Goal: Information Seeking & Learning: Check status

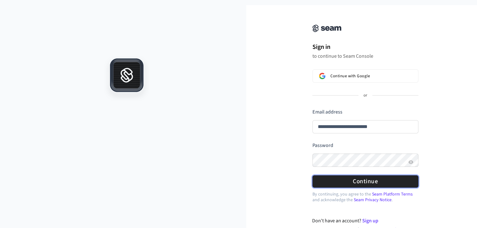
click at [380, 146] on form "**********" at bounding box center [365, 147] width 106 height 79
click at [369, 185] on button "Continue" at bounding box center [365, 181] width 106 height 12
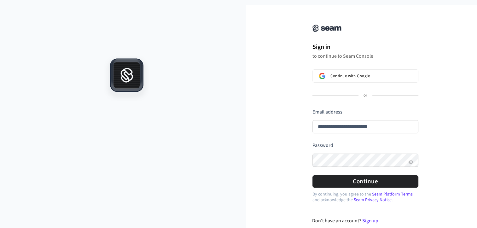
type input "**********"
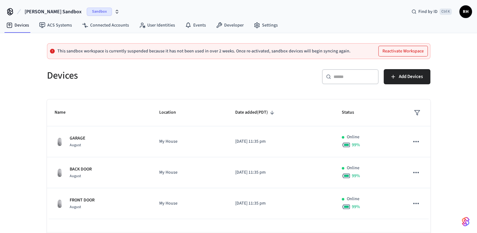
click at [97, 8] on button "[PERSON_NAME] Sandbox Sandbox" at bounding box center [72, 11] width 99 height 13
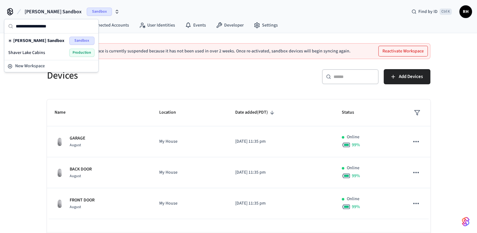
click at [79, 53] on span "Production" at bounding box center [81, 53] width 25 height 8
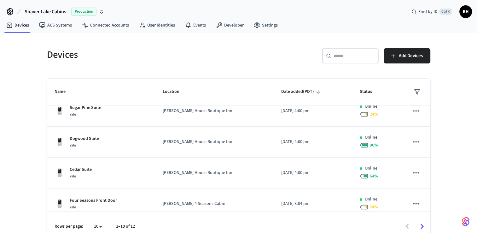
scroll to position [189, 0]
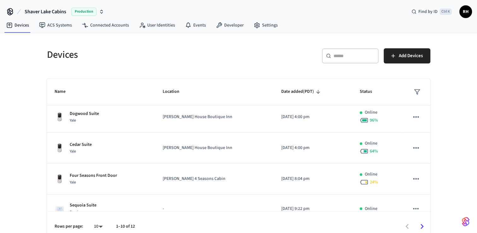
click at [212, 146] on p "[PERSON_NAME] House Boutique Inn" at bounding box center [214, 147] width 103 height 7
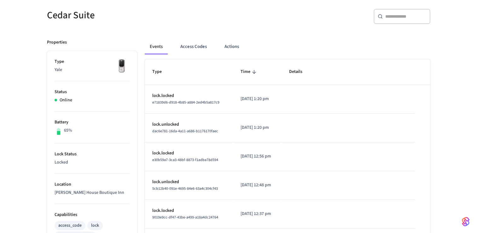
scroll to position [63, 0]
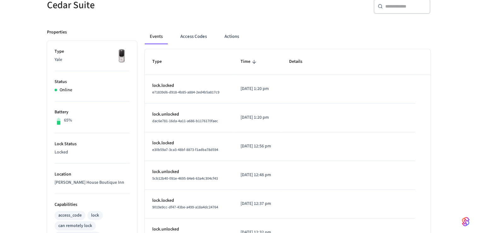
click at [231, 39] on button "Actions" at bounding box center [231, 36] width 25 height 15
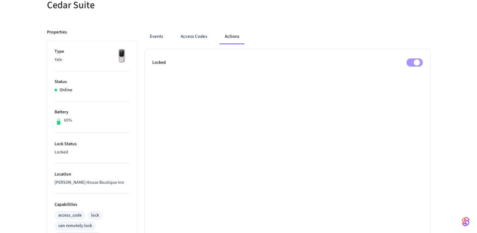
click at [160, 38] on button "Events" at bounding box center [156, 36] width 23 height 15
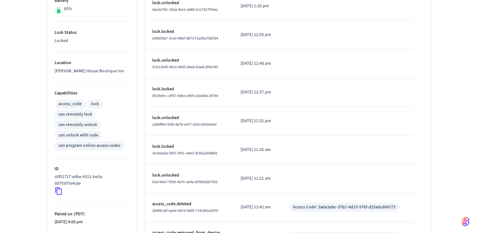
scroll to position [45, 0]
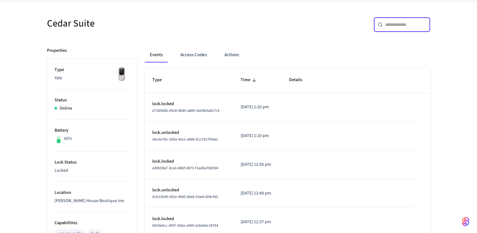
click at [395, 24] on input "text" at bounding box center [405, 24] width 41 height 6
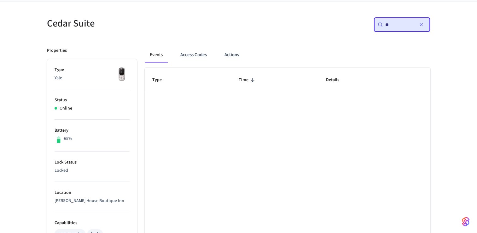
type input "*"
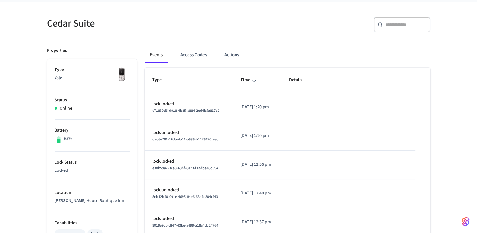
click at [252, 78] on icon "sticky table" at bounding box center [254, 80] width 4 height 4
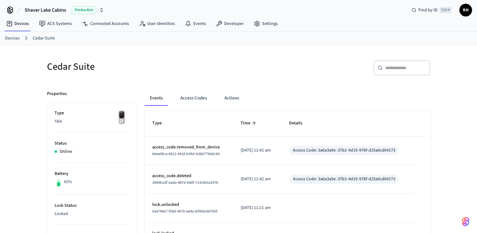
scroll to position [0, 0]
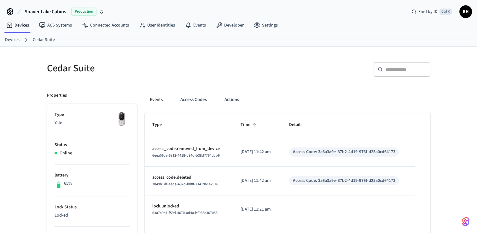
click at [251, 122] on icon "sticky table" at bounding box center [254, 125] width 6 height 6
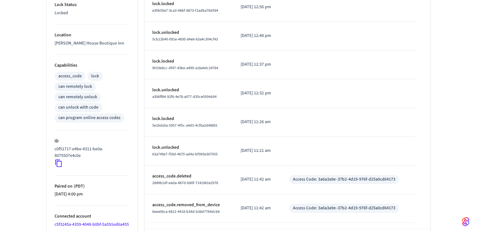
scroll to position [234, 0]
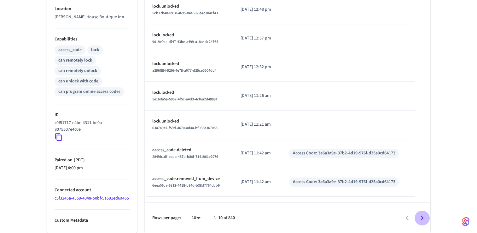
click at [420, 218] on icon "Go to next page" at bounding box center [422, 218] width 10 height 10
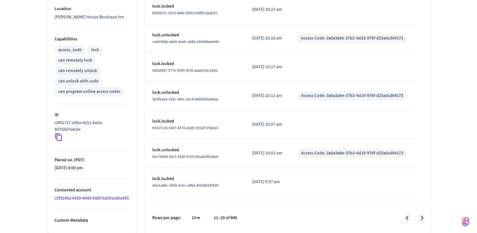
click at [422, 217] on icon "Go to next page" at bounding box center [421, 217] width 3 height 5
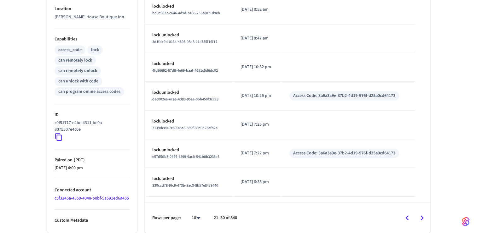
click at [422, 217] on icon "Go to next page" at bounding box center [421, 217] width 3 height 5
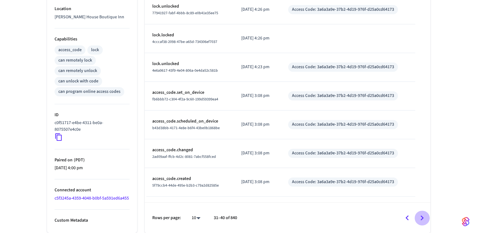
click at [422, 217] on icon "Go to next page" at bounding box center [421, 217] width 3 height 5
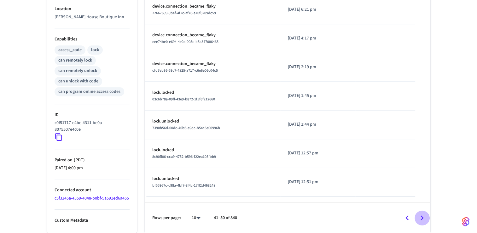
click at [422, 217] on icon "Go to next page" at bounding box center [421, 217] width 3 height 5
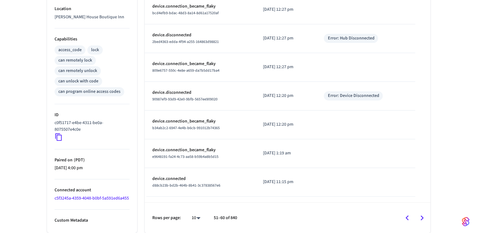
click at [422, 217] on icon "Go to next page" at bounding box center [421, 217] width 3 height 5
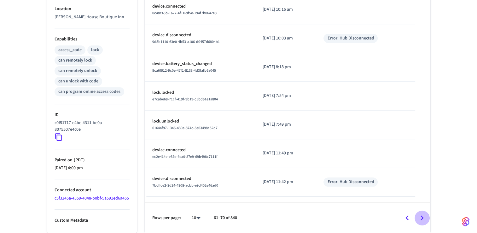
click at [422, 217] on icon "Go to next page" at bounding box center [421, 217] width 3 height 5
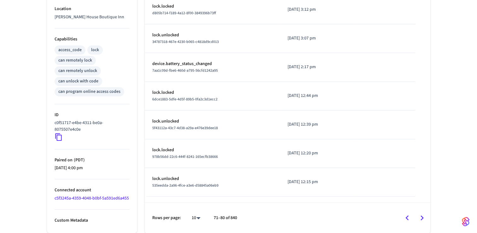
click at [422, 217] on icon "Go to next page" at bounding box center [421, 217] width 3 height 5
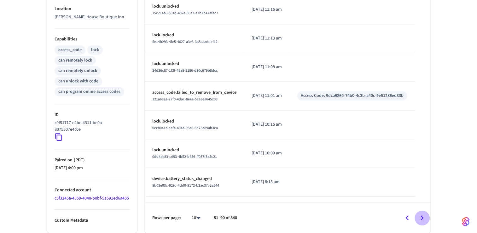
click at [422, 217] on icon "Go to next page" at bounding box center [421, 217] width 3 height 5
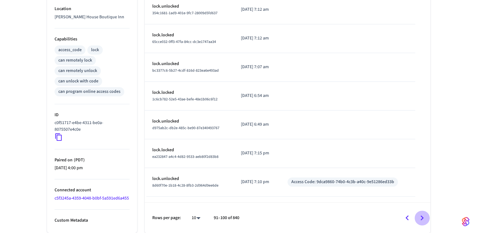
click at [422, 217] on icon "Go to next page" at bounding box center [421, 217] width 3 height 5
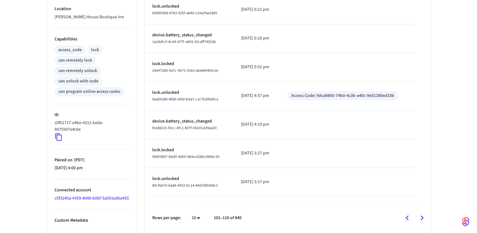
click at [422, 217] on icon "Go to next page" at bounding box center [421, 217] width 3 height 5
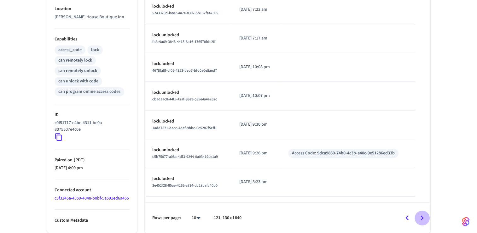
click at [422, 217] on icon "Go to next page" at bounding box center [421, 217] width 3 height 5
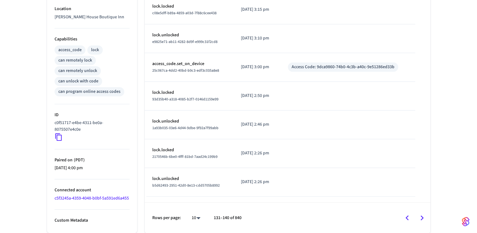
click at [422, 217] on icon "Go to next page" at bounding box center [421, 217] width 3 height 5
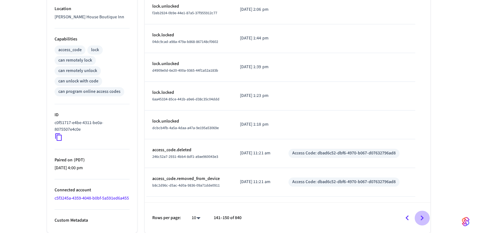
click at [422, 217] on icon "Go to next page" at bounding box center [422, 218] width 10 height 10
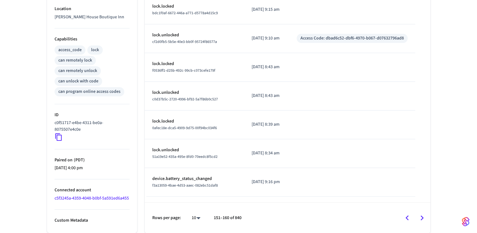
click at [422, 217] on icon "Go to next page" at bounding box center [422, 218] width 10 height 10
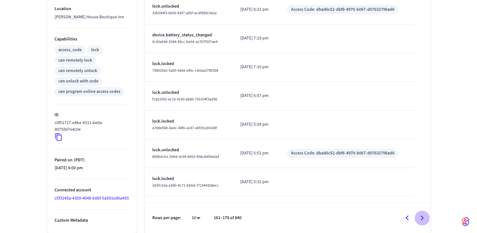
click at [422, 217] on icon "Go to next page" at bounding box center [422, 218] width 10 height 10
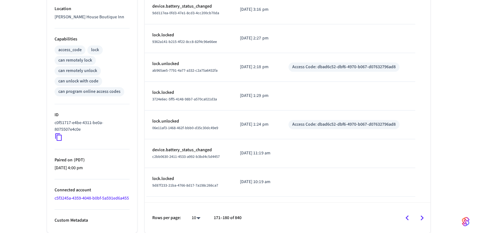
click at [422, 217] on icon "Go to next page" at bounding box center [422, 218] width 10 height 10
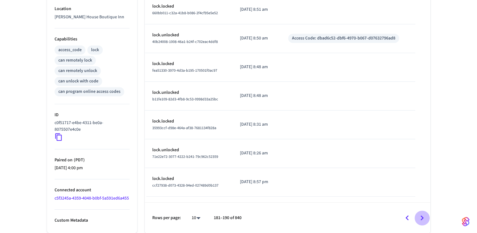
click at [422, 217] on icon "Go to next page" at bounding box center [422, 218] width 10 height 10
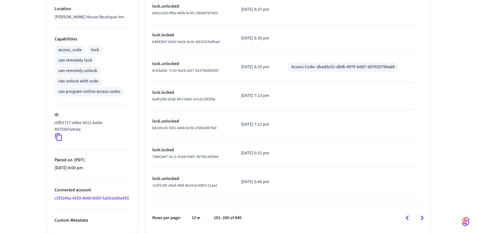
click at [422, 217] on icon "Go to next page" at bounding box center [422, 218] width 10 height 10
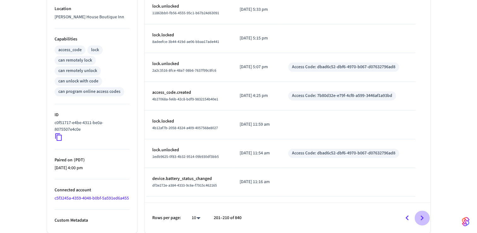
click at [422, 217] on icon "Go to next page" at bounding box center [422, 218] width 10 height 10
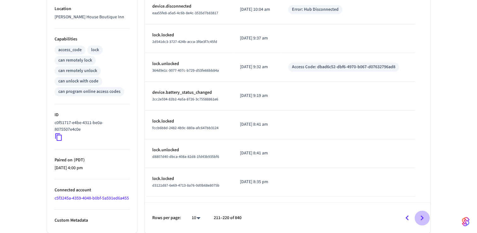
click at [422, 217] on icon "Go to next page" at bounding box center [422, 218] width 10 height 10
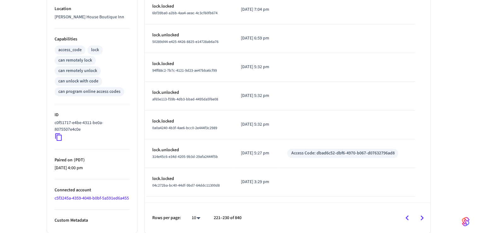
click at [422, 217] on icon "Go to next page" at bounding box center [422, 218] width 10 height 10
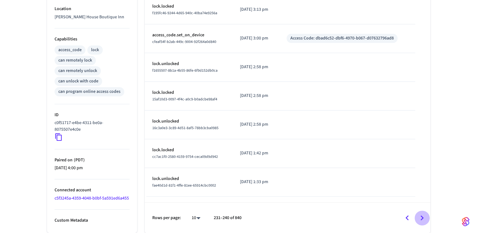
click at [422, 217] on icon "Go to next page" at bounding box center [422, 218] width 10 height 10
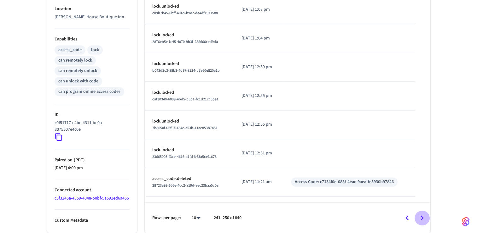
click at [422, 217] on icon "Go to next page" at bounding box center [422, 218] width 10 height 10
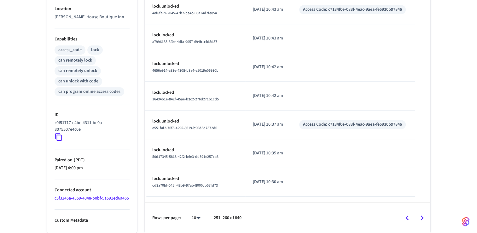
click at [422, 217] on icon "Go to next page" at bounding box center [422, 218] width 10 height 10
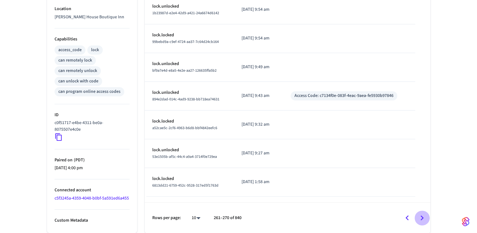
click at [422, 217] on icon "Go to next page" at bounding box center [422, 218] width 10 height 10
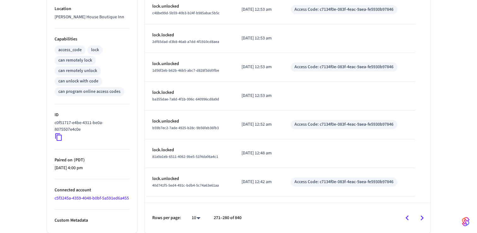
click at [422, 217] on icon "Go to next page" at bounding box center [422, 218] width 10 height 10
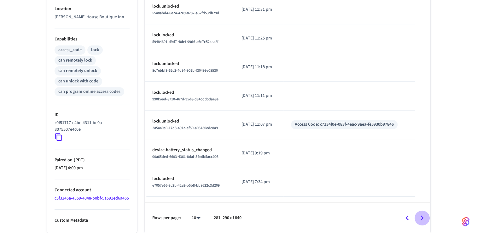
click at [422, 217] on icon "Go to next page" at bounding box center [422, 218] width 10 height 10
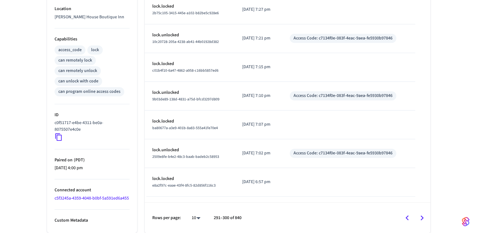
click at [422, 217] on icon "Go to next page" at bounding box center [422, 218] width 10 height 10
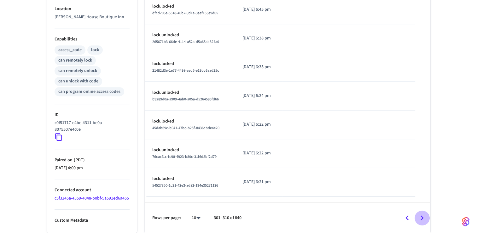
click at [422, 217] on icon "Go to next page" at bounding box center [422, 218] width 10 height 10
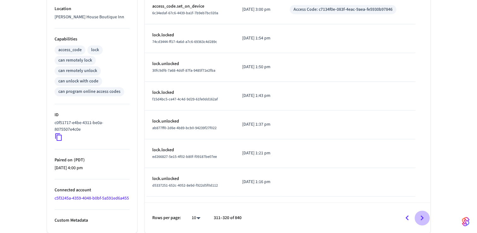
click at [422, 217] on icon "Go to next page" at bounding box center [422, 218] width 10 height 10
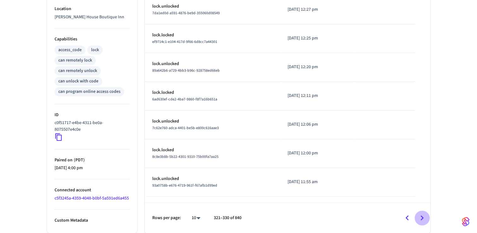
click at [422, 217] on icon "Go to next page" at bounding box center [422, 218] width 10 height 10
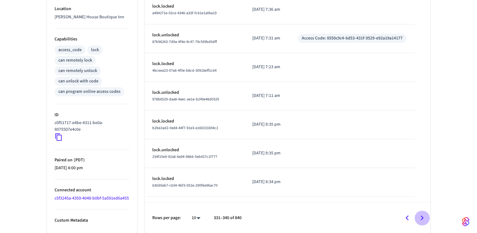
click at [422, 217] on icon "Go to next page" at bounding box center [422, 218] width 10 height 10
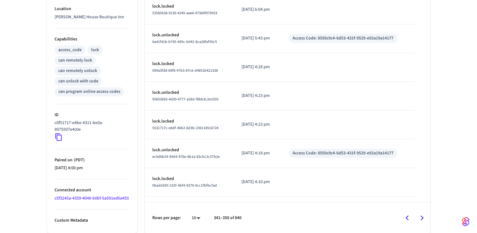
click at [422, 217] on icon "Go to next page" at bounding box center [422, 218] width 10 height 10
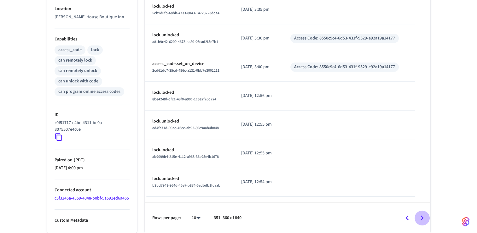
click at [422, 217] on icon "Go to next page" at bounding box center [422, 218] width 10 height 10
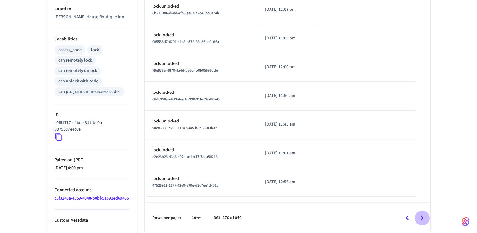
click at [422, 217] on icon "Go to next page" at bounding box center [422, 218] width 10 height 10
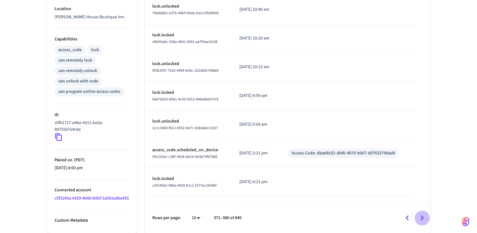
click at [422, 217] on icon "Go to next page" at bounding box center [422, 218] width 10 height 10
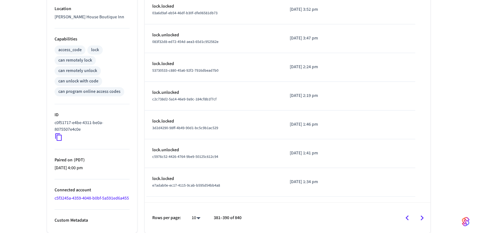
click at [421, 217] on icon "Go to next page" at bounding box center [422, 218] width 10 height 10
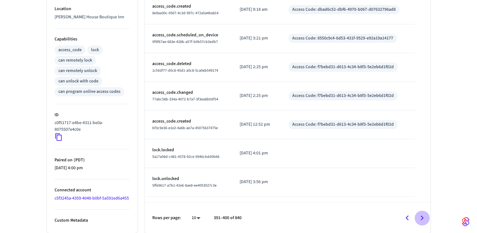
click at [421, 217] on icon "Go to next page" at bounding box center [422, 218] width 10 height 10
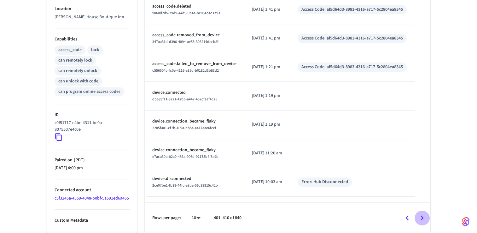
click at [421, 217] on icon "Go to next page" at bounding box center [422, 218] width 10 height 10
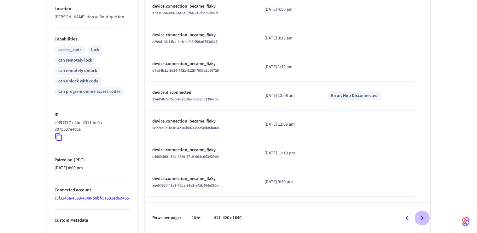
click at [421, 217] on icon "Go to next page" at bounding box center [422, 218] width 10 height 10
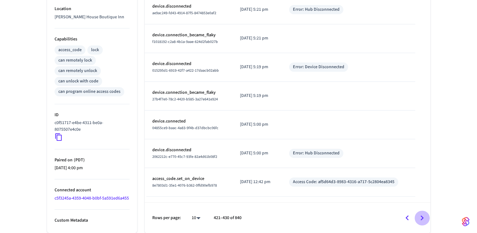
click at [421, 217] on icon "Go to next page" at bounding box center [422, 218] width 10 height 10
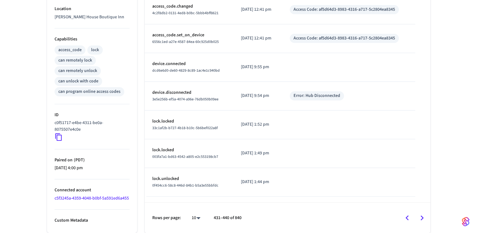
click at [421, 217] on icon "Go to next page" at bounding box center [422, 218] width 10 height 10
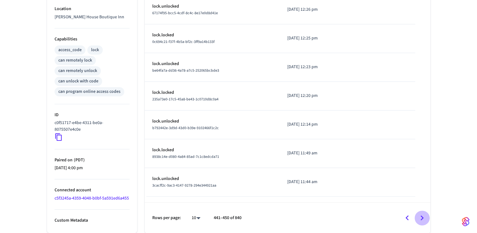
click at [421, 217] on icon "Go to next page" at bounding box center [422, 218] width 10 height 10
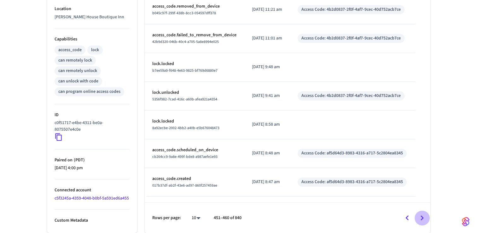
click at [421, 217] on icon "Go to next page" at bounding box center [422, 218] width 10 height 10
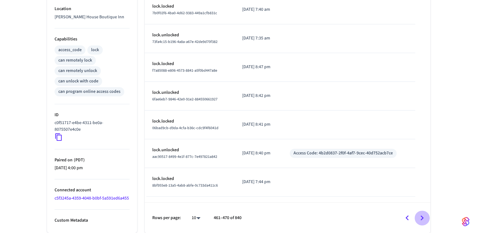
click at [421, 217] on icon "Go to next page" at bounding box center [422, 218] width 10 height 10
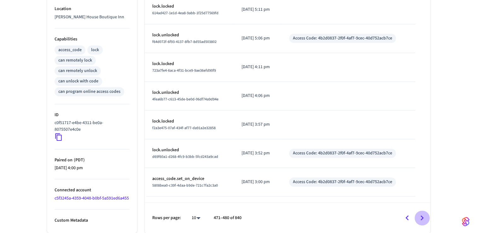
click at [421, 217] on icon "Go to next page" at bounding box center [422, 218] width 10 height 10
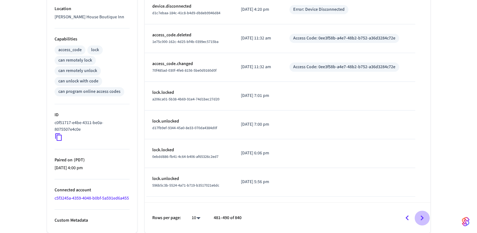
click at [421, 217] on icon "Go to next page" at bounding box center [422, 218] width 10 height 10
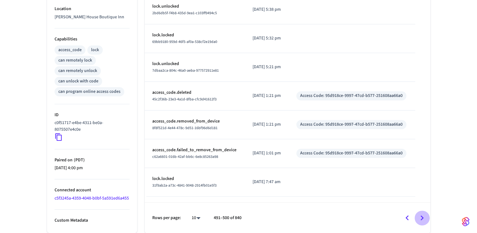
click at [421, 217] on icon "Go to next page" at bounding box center [422, 218] width 10 height 10
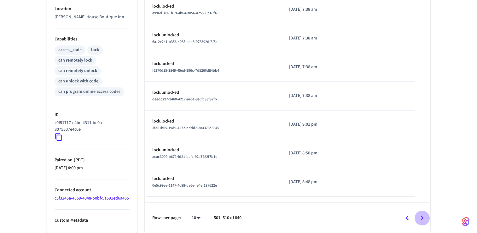
click at [421, 217] on icon "Go to next page" at bounding box center [422, 218] width 10 height 10
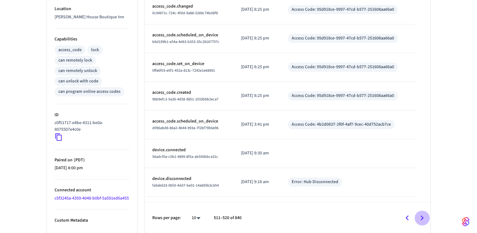
click at [421, 217] on icon "Go to next page" at bounding box center [422, 218] width 10 height 10
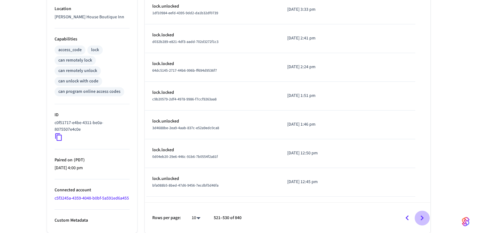
click at [421, 217] on icon "Go to next page" at bounding box center [422, 218] width 10 height 10
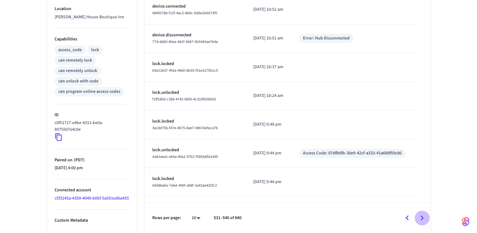
click at [421, 217] on icon "Go to next page" at bounding box center [422, 218] width 10 height 10
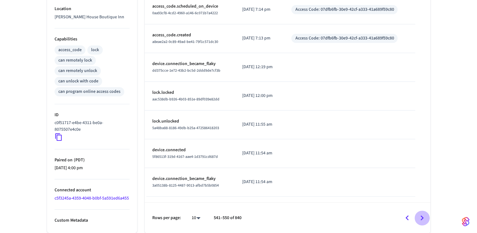
click at [421, 217] on icon "Go to next page" at bounding box center [422, 218] width 10 height 10
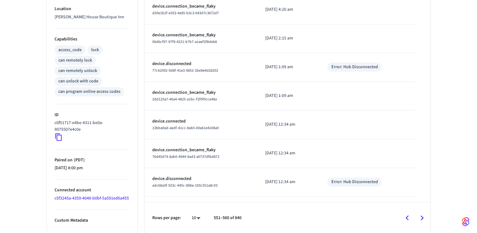
click at [421, 217] on icon "Go to next page" at bounding box center [422, 218] width 10 height 10
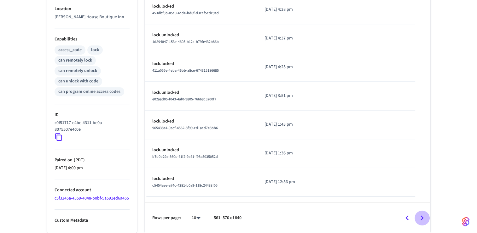
click at [421, 217] on icon "Go to next page" at bounding box center [422, 218] width 10 height 10
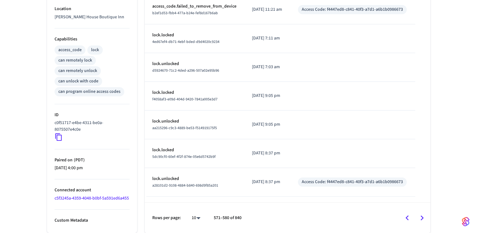
click at [420, 214] on icon "Go to next page" at bounding box center [422, 218] width 10 height 10
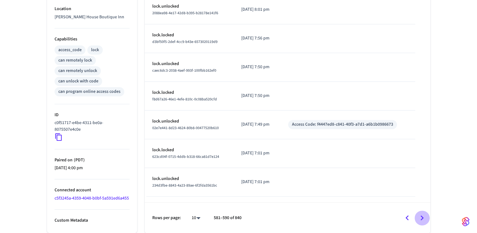
click at [420, 214] on icon "Go to next page" at bounding box center [422, 218] width 10 height 10
click at [419, 216] on icon "Go to next page" at bounding box center [422, 218] width 10 height 10
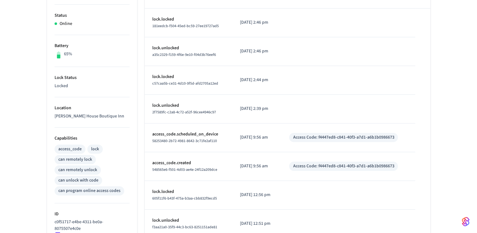
scroll to position [108, 0]
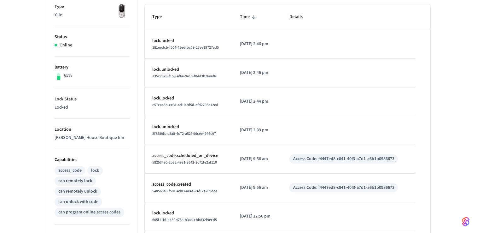
click at [252, 131] on p "[DATE] 2:39 pm" at bounding box center [257, 130] width 34 height 7
click at [174, 131] on span "2f7589fc-c2a8-4c72-a52f-96cee4946c97" at bounding box center [184, 133] width 64 height 5
click at [250, 133] on td "[DATE] 2:39 pm" at bounding box center [256, 130] width 49 height 29
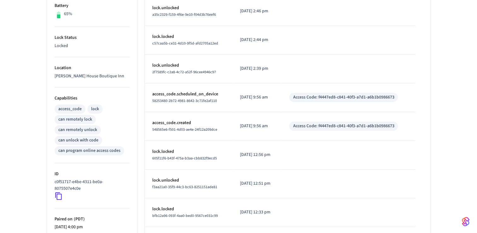
scroll to position [189, 0]
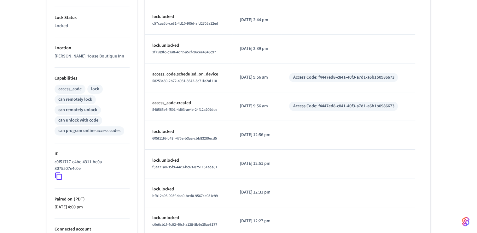
click at [274, 49] on p "[DATE] 2:39 pm" at bounding box center [257, 48] width 34 height 7
drag, startPoint x: 274, startPoint y: 49, endPoint x: 241, endPoint y: 55, distance: 33.6
click at [241, 55] on td "[DATE] 2:39 pm" at bounding box center [256, 49] width 49 height 29
